Goal: Register for event/course

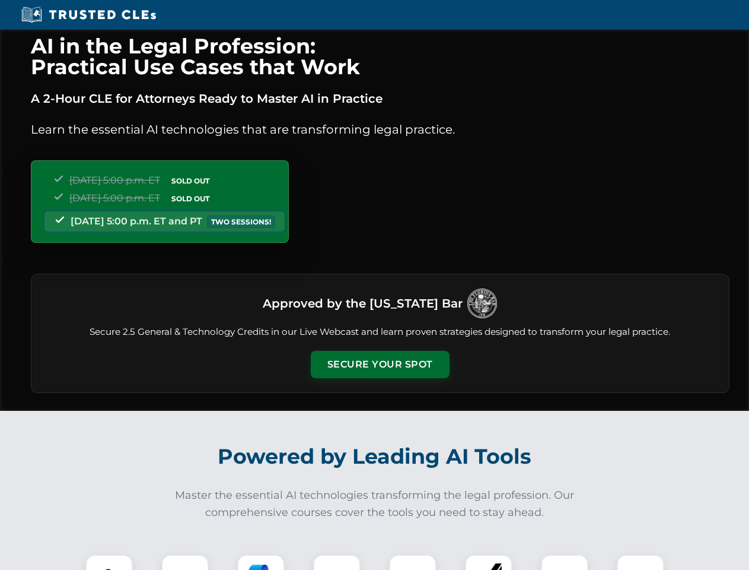
click at [380, 364] on button "Secure Your Spot" at bounding box center [380, 364] width 139 height 27
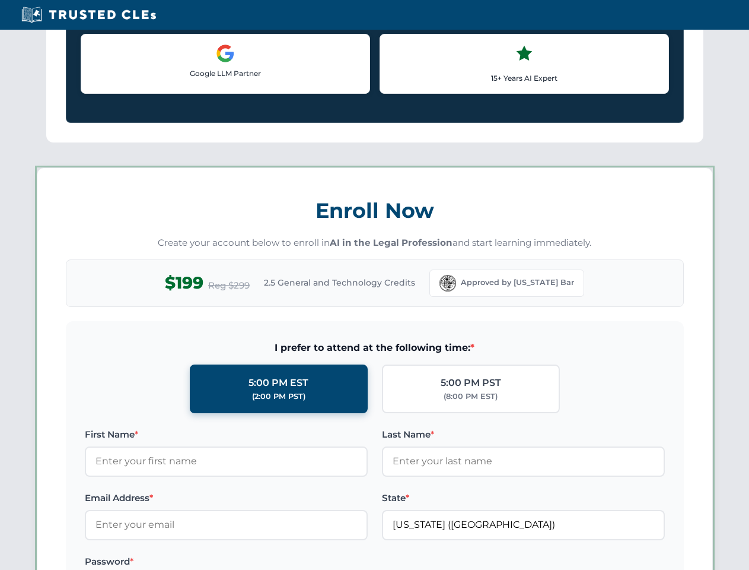
click at [185, 562] on div "AI in the Legal Profession: Practical Use Cases that Work A 2-Hour CLE for Atto…" at bounding box center [374, 555] width 749 height 2775
